Goal: Task Accomplishment & Management: Use online tool/utility

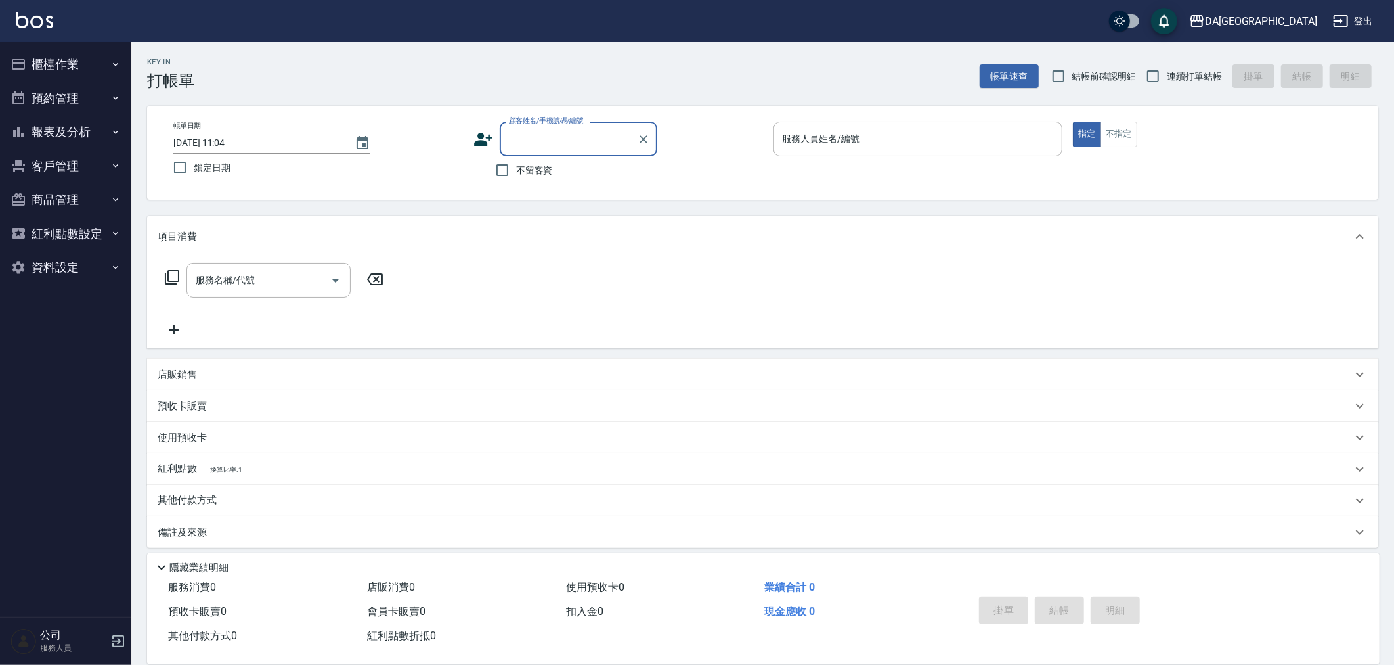
click at [179, 374] on p "店販銷售" at bounding box center [177, 375] width 39 height 14
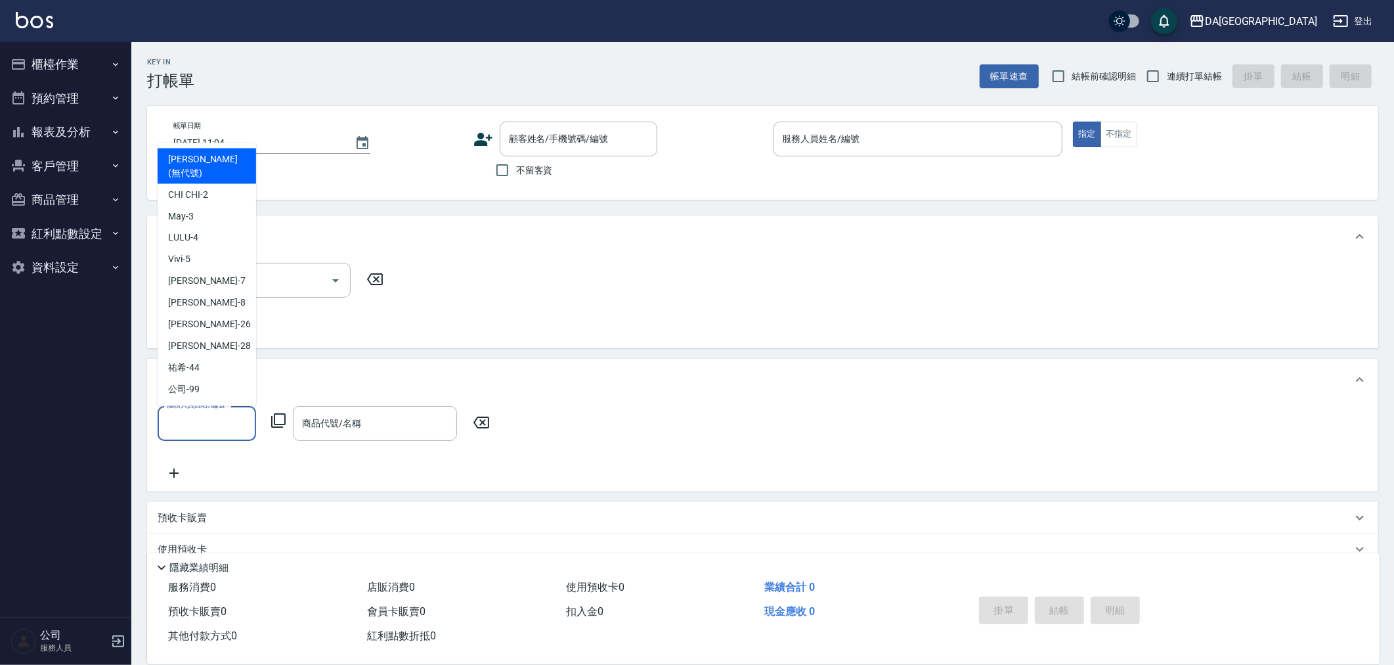
click at [194, 422] on input "服務人員姓名/編號" at bounding box center [207, 423] width 87 height 23
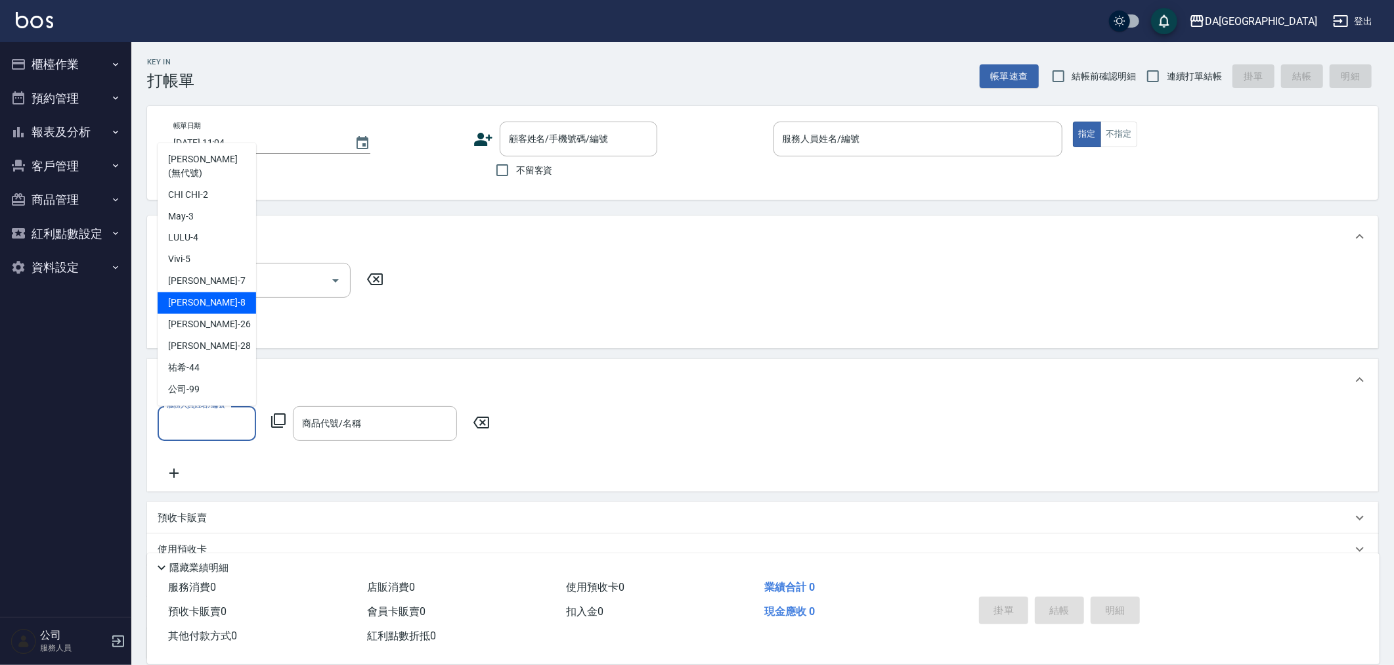
click at [198, 296] on div "[PERSON_NAME] -8" at bounding box center [207, 303] width 99 height 22
type input "[PERSON_NAME]-8"
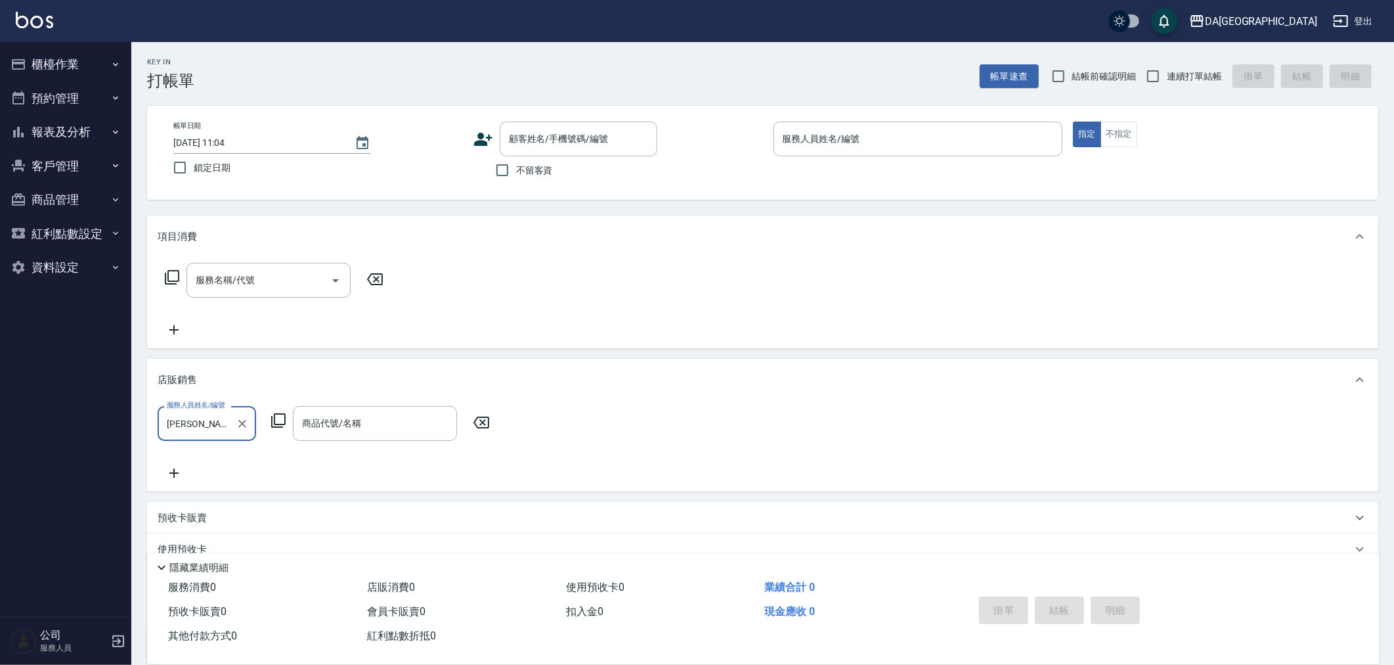
click at [280, 420] on icon at bounding box center [279, 420] width 16 height 16
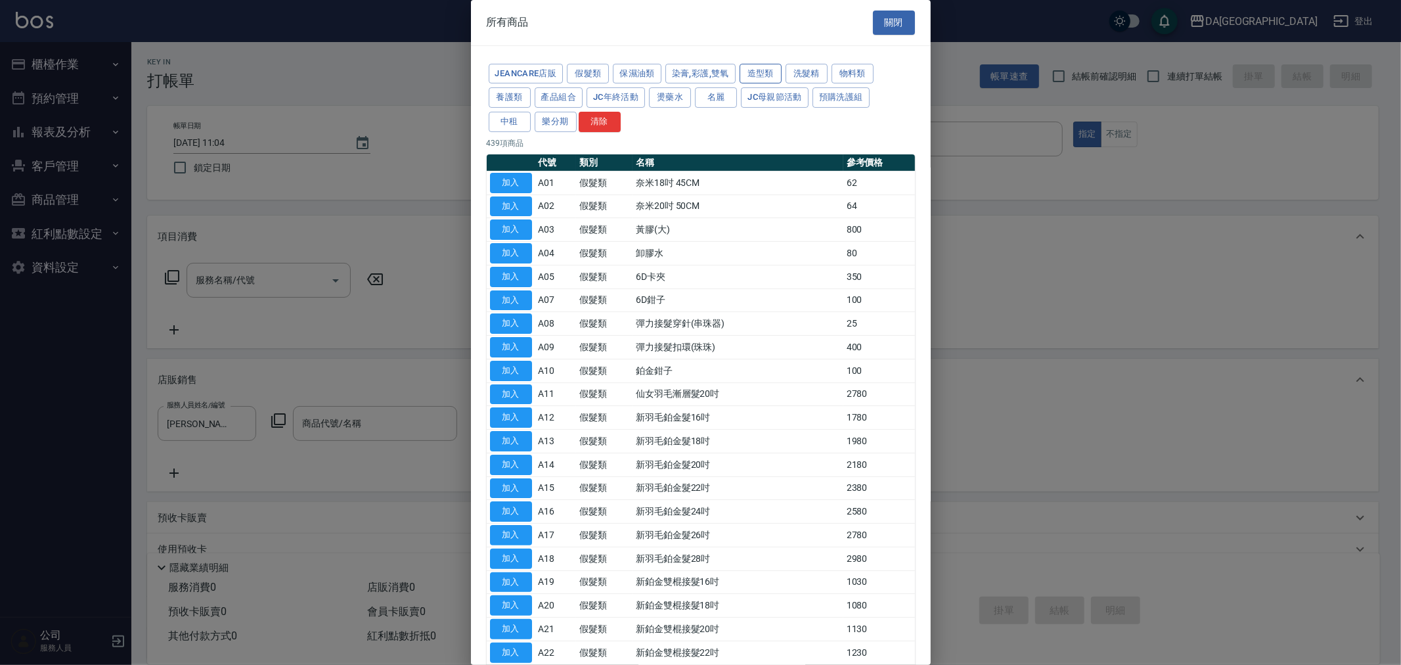
click at [747, 72] on button "造型類" at bounding box center [761, 74] width 42 height 20
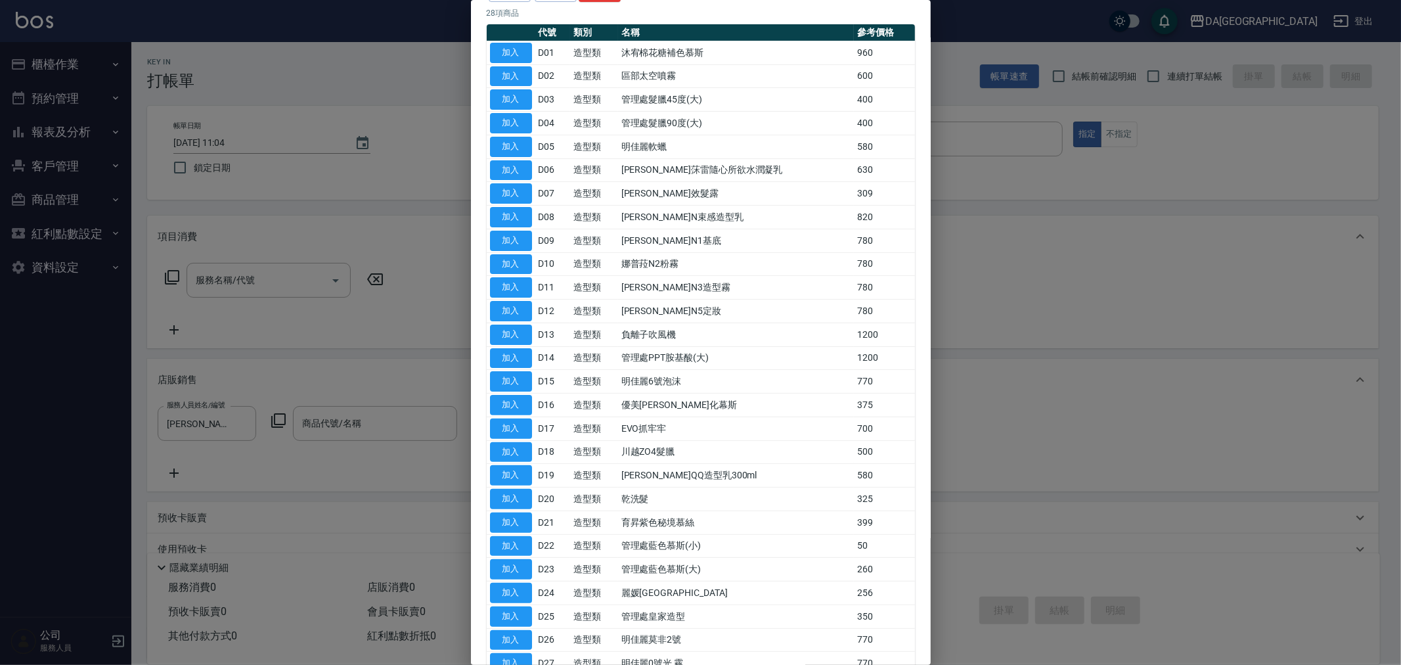
scroll to position [165, 0]
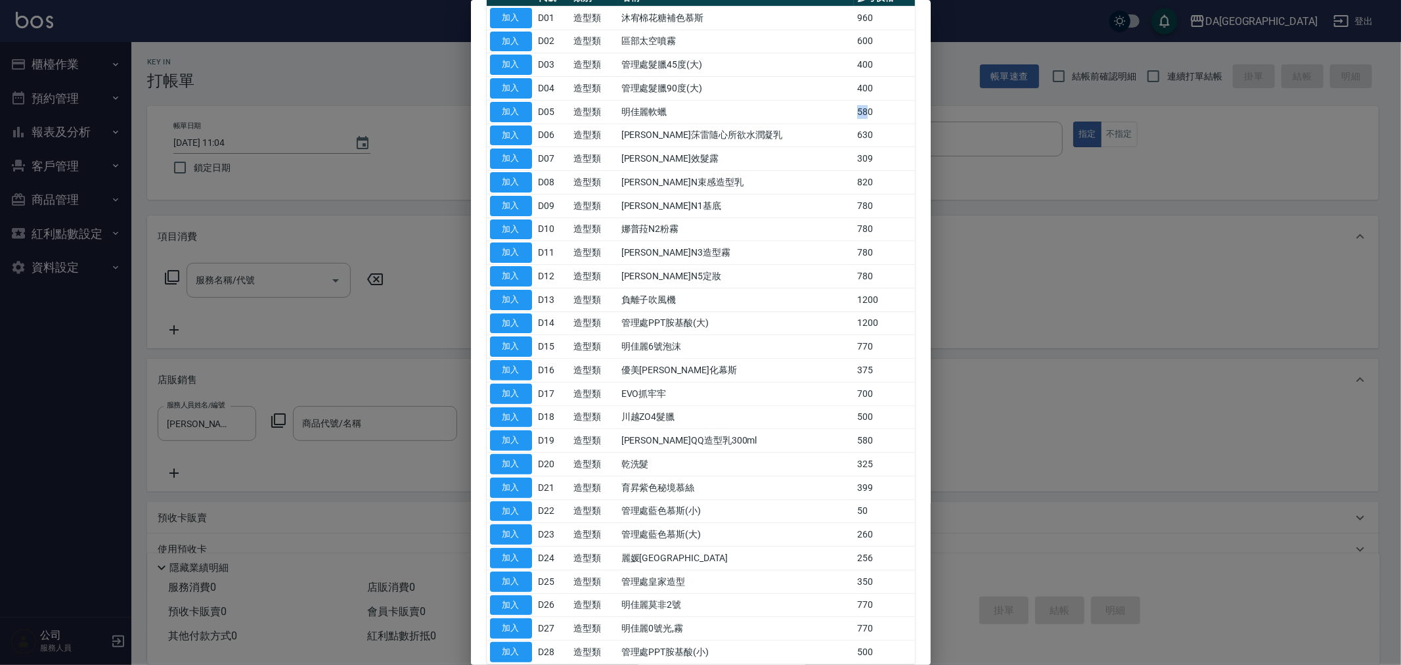
drag, startPoint x: 841, startPoint y: 109, endPoint x: 858, endPoint y: 114, distance: 17.1
click at [858, 114] on td "580" at bounding box center [884, 112] width 60 height 24
click at [986, 233] on div at bounding box center [700, 332] width 1401 height 665
click at [1013, 197] on div at bounding box center [700, 332] width 1401 height 665
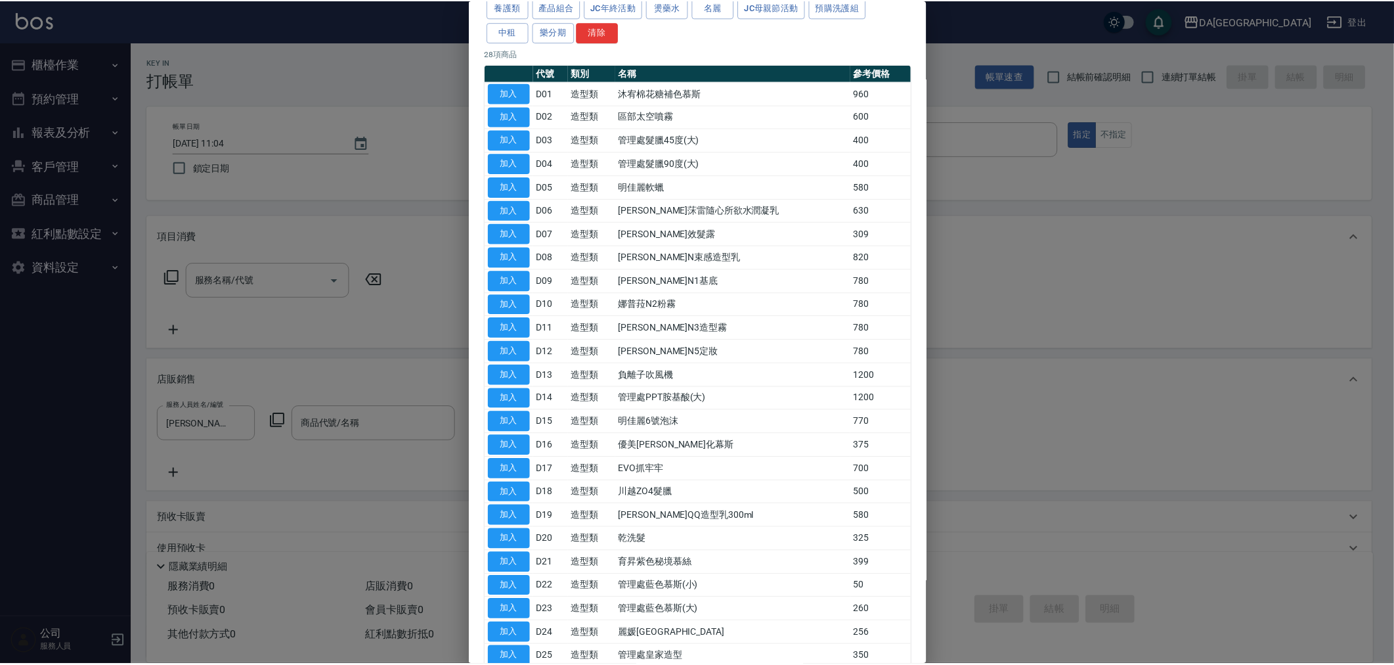
scroll to position [0, 0]
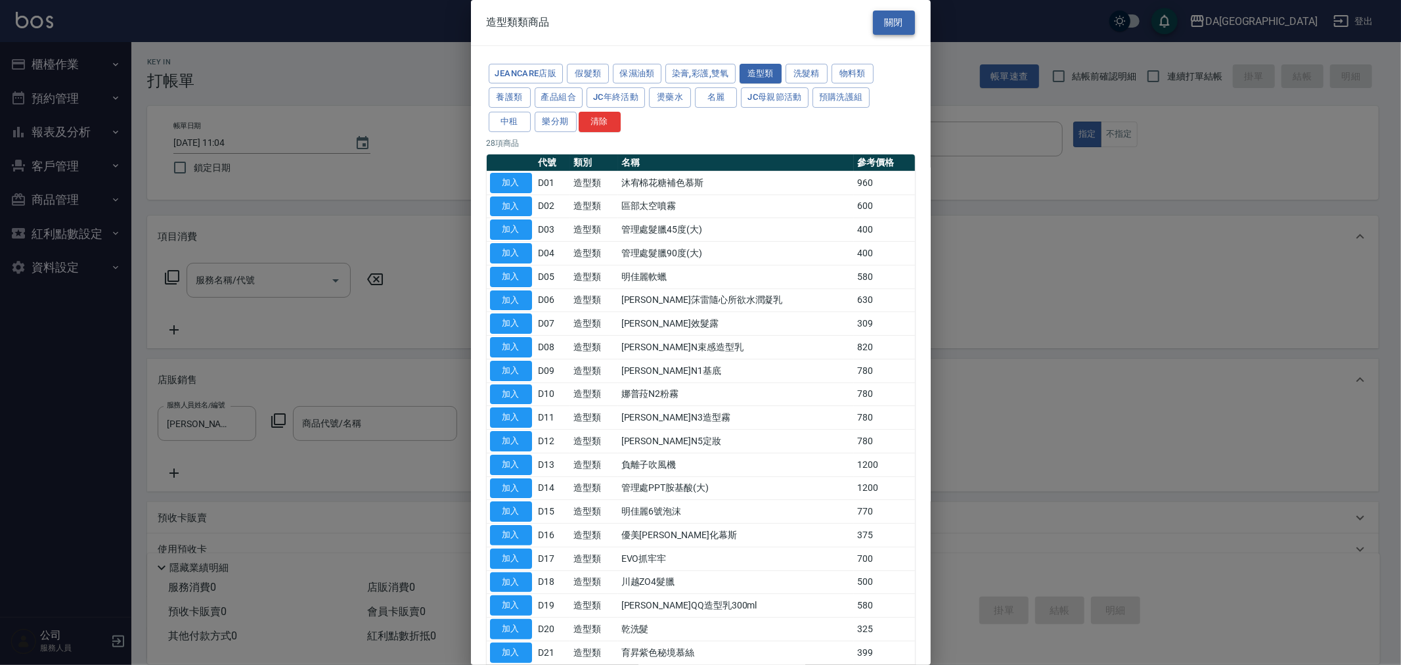
click at [900, 26] on button "關閉" at bounding box center [894, 23] width 42 height 24
